Goal: Information Seeking & Learning: Learn about a topic

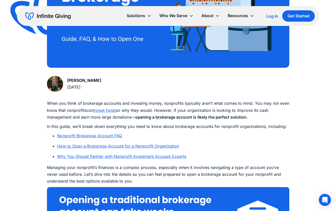
scroll to position [227, 0]
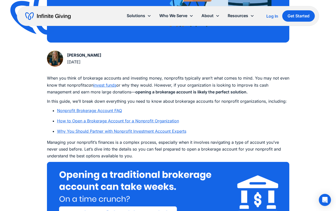
click at [116, 111] on link "Nonprofit Brokerage Account FAQ" at bounding box center [89, 110] width 65 height 5
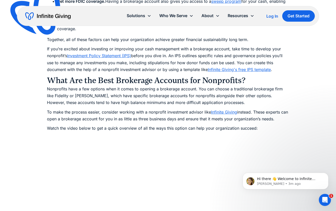
click at [227, 113] on link "Infinite Giving" at bounding box center [224, 112] width 26 height 5
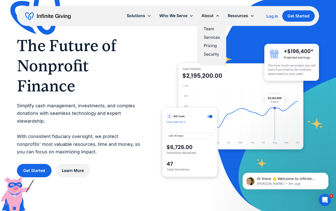
click at [205, 45] on link "Pricing" at bounding box center [212, 45] width 16 height 7
